Goal: Browse casually

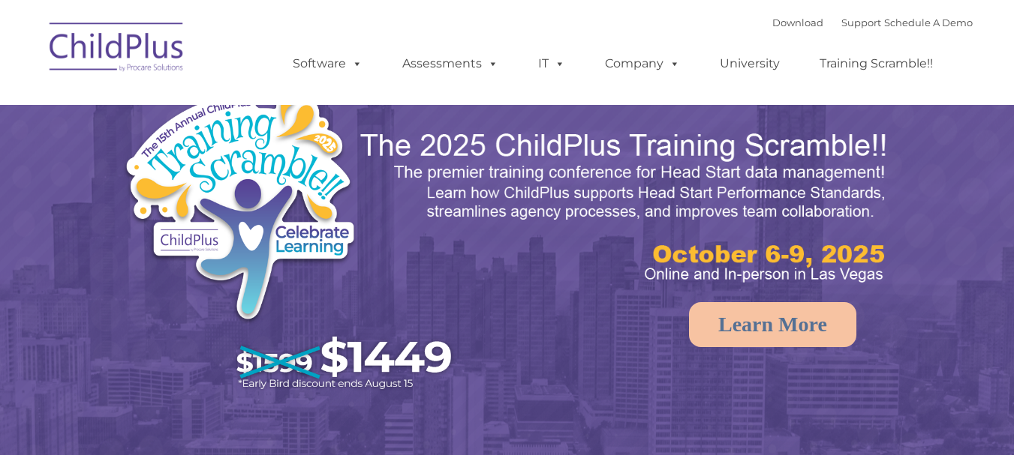
select select "MEDIUM"
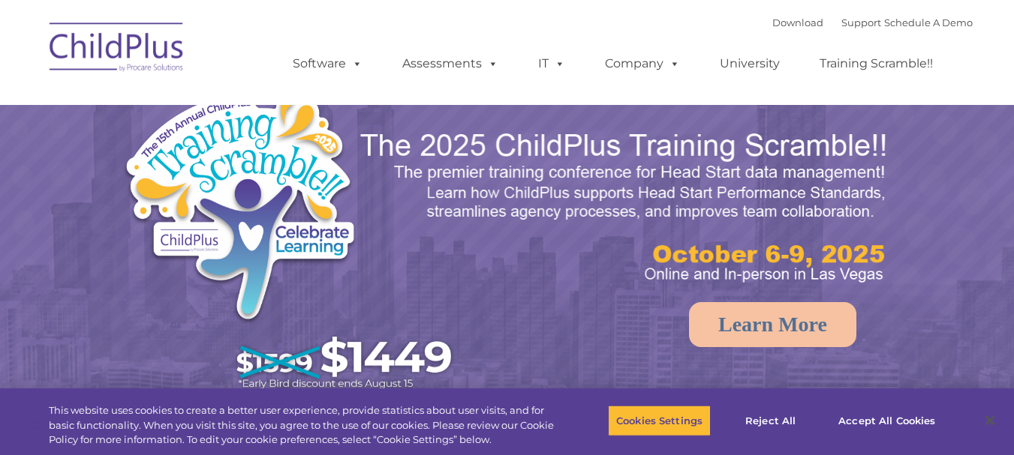
select select "MEDIUM"
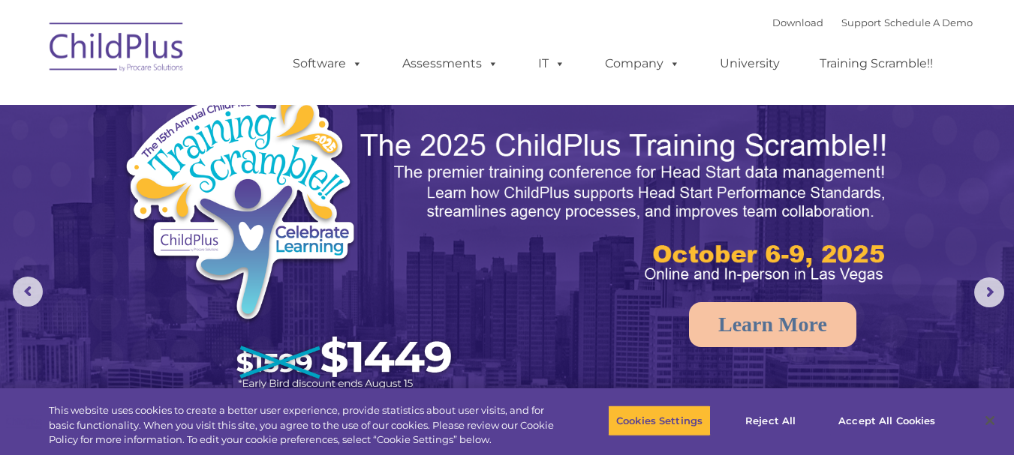
click at [579, 276] on img at bounding box center [625, 207] width 533 height 159
click at [879, 409] on button "Accept All Cookies" at bounding box center [886, 421] width 113 height 32
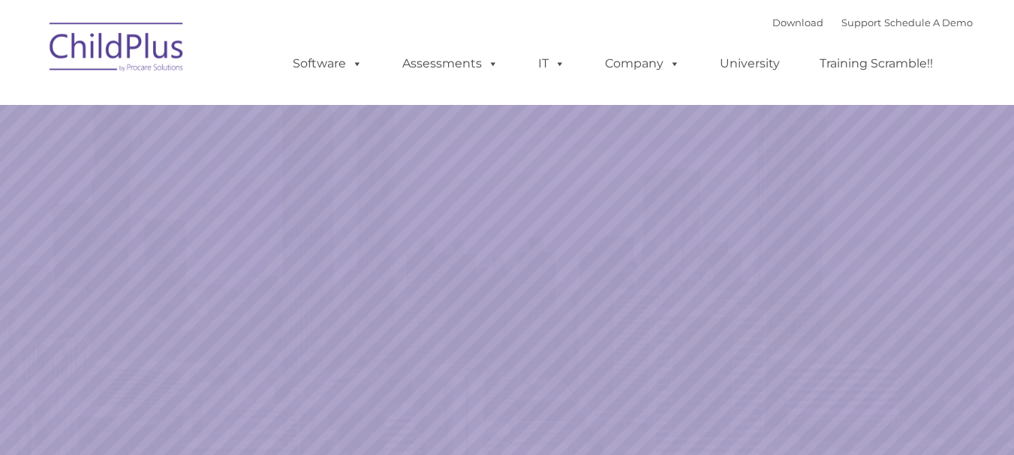
select select "MEDIUM"
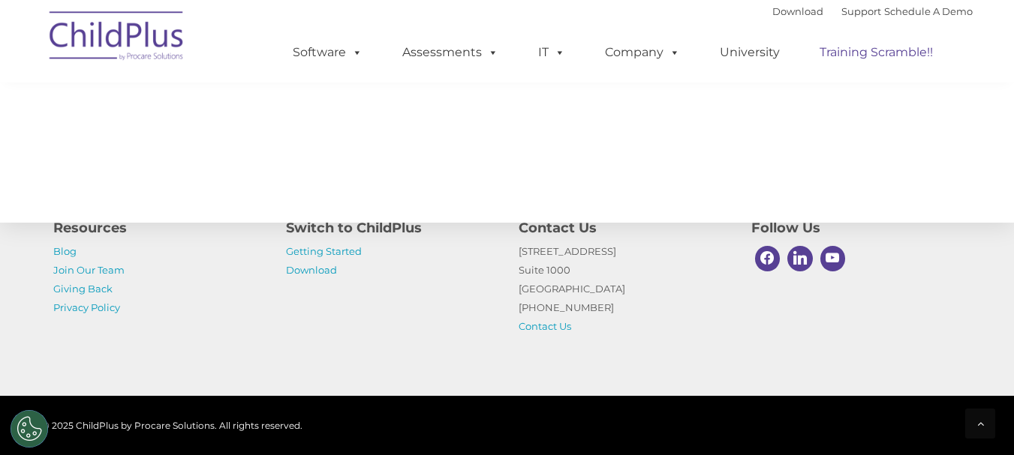
scroll to position [1795, 0]
